Goal: Information Seeking & Learning: Check status

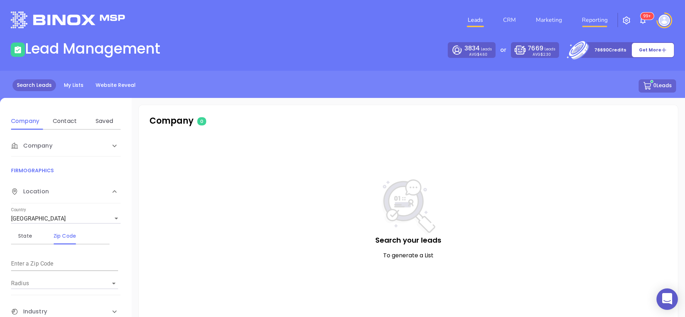
click at [585, 18] on link "Reporting" at bounding box center [594, 20] width 31 height 14
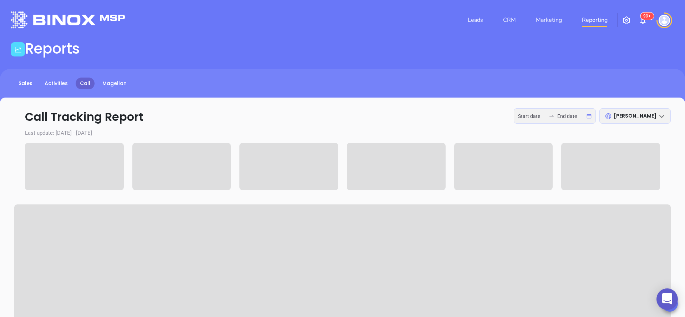
type input "[DATE]"
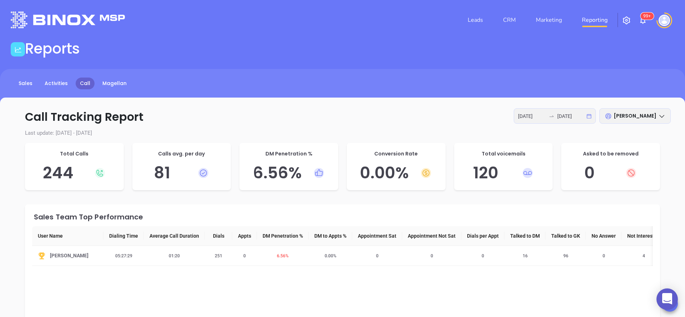
click at [662, 20] on img at bounding box center [664, 20] width 11 height 11
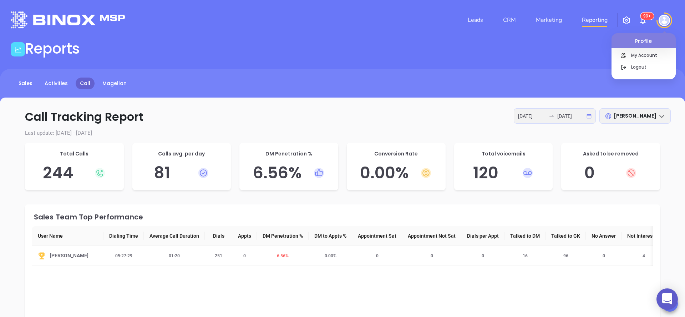
click at [517, 70] on div "Sales Activities Call Magellan" at bounding box center [342, 87] width 685 height 36
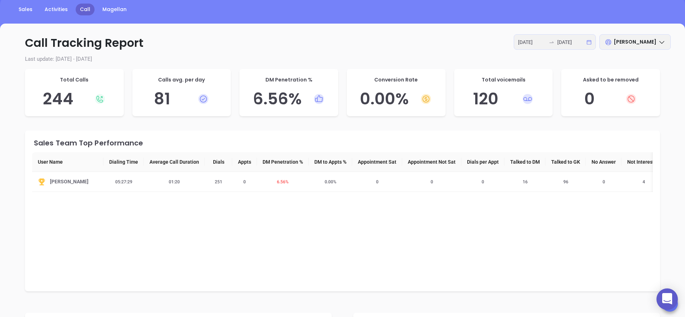
scroll to position [108, 0]
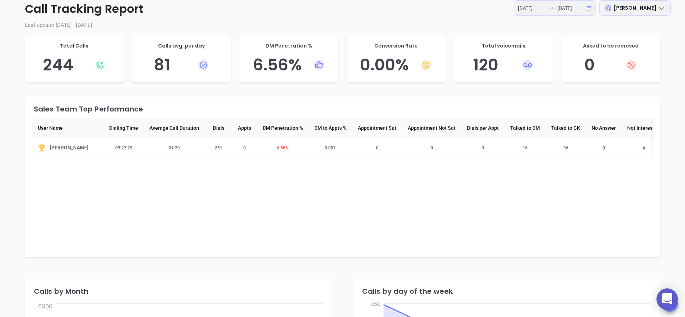
click at [656, 6] on div "[PERSON_NAME]" at bounding box center [634, 7] width 71 height 15
click at [604, 26] on div "All Users" at bounding box center [629, 26] width 71 height 8
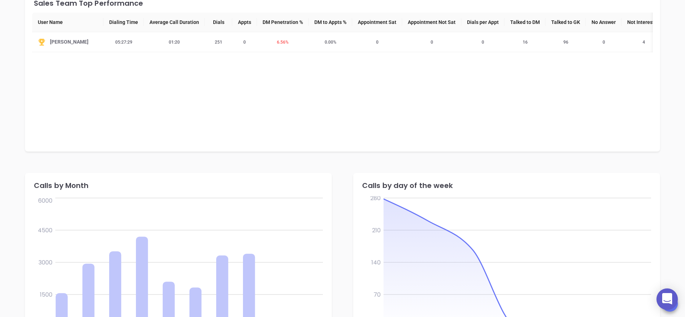
scroll to position [22, 0]
